Goal: Task Accomplishment & Management: Manage account settings

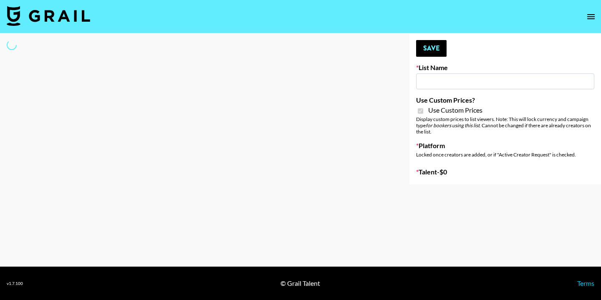
type input "Super Power ([DATE])"
checkbox input "true"
select select "Brand"
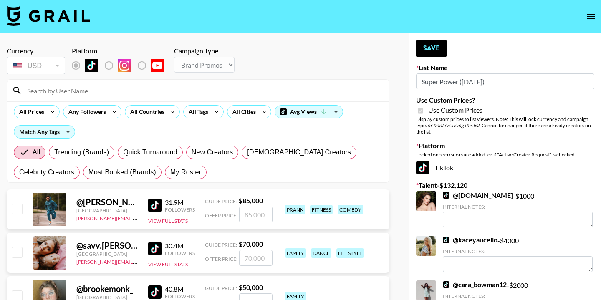
click at [212, 91] on input at bounding box center [203, 90] width 362 height 13
type input "[PERSON_NAME]"
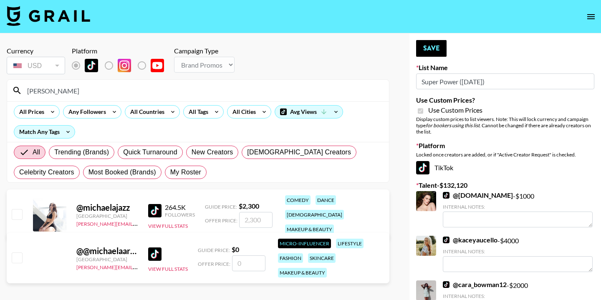
click at [261, 216] on input "number" at bounding box center [255, 220] width 33 height 16
type input "2"
checkbox input "true"
type input "2"
checkbox input "false"
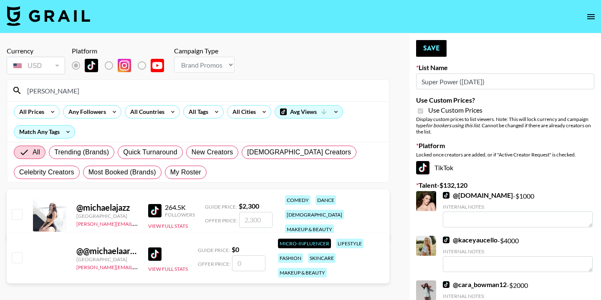
type input "2"
checkbox input "true"
type input "2300"
click at [286, 151] on span "[DEMOGRAPHIC_DATA] Creators" at bounding box center [299, 152] width 104 height 10
click at [247, 152] on input "[DEMOGRAPHIC_DATA] Creators" at bounding box center [247, 152] width 0 height 0
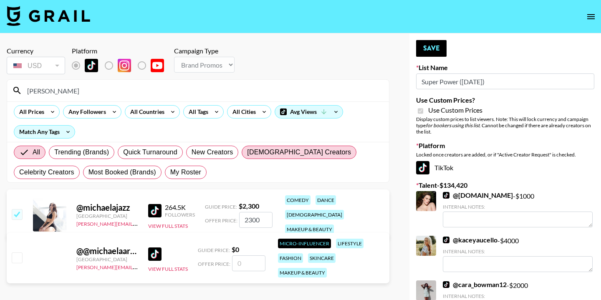
radio input "true"
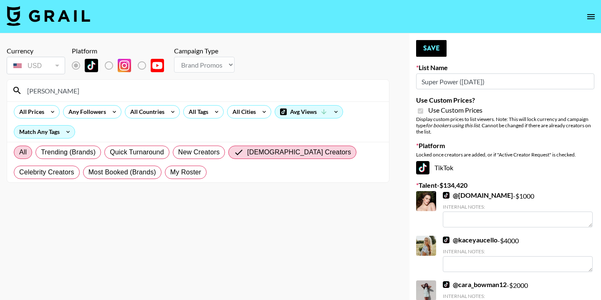
click at [28, 152] on label "All" at bounding box center [23, 152] width 18 height 13
click at [19, 152] on input "All" at bounding box center [19, 152] width 0 height 0
radio input "true"
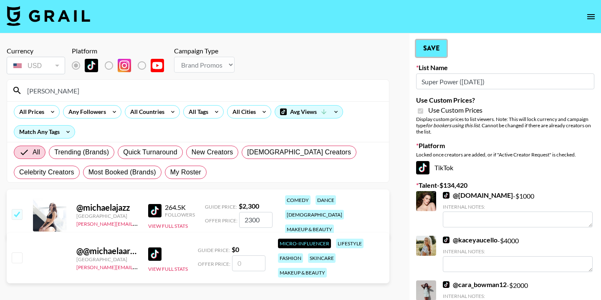
click at [431, 48] on button "Save" at bounding box center [431, 48] width 30 height 17
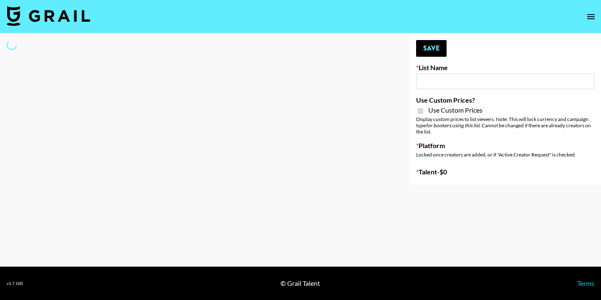
type input "House of Fab (9th Sept)"
checkbox input "true"
select select "Brand"
type input "ByHeart (9th Sept)"
checkbox input "true"
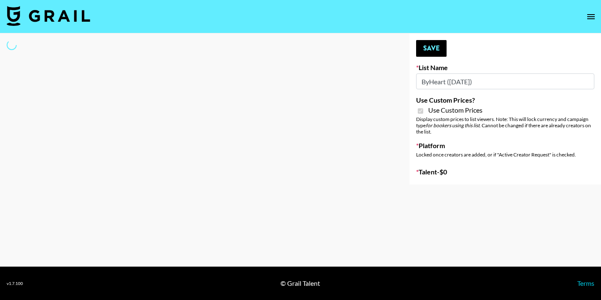
select select "Brand"
